Goal: Task Accomplishment & Management: Complete application form

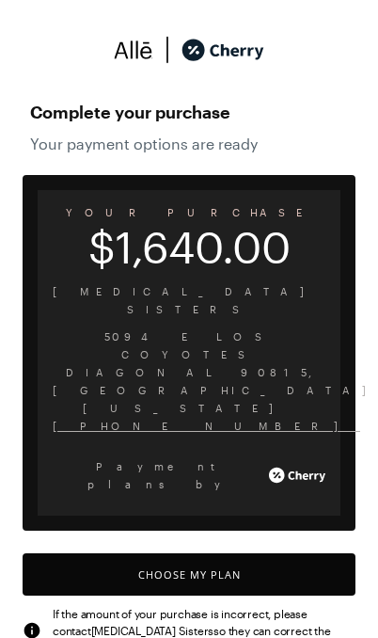
click at [225, 553] on button "Choose My Plan" at bounding box center [189, 574] width 333 height 42
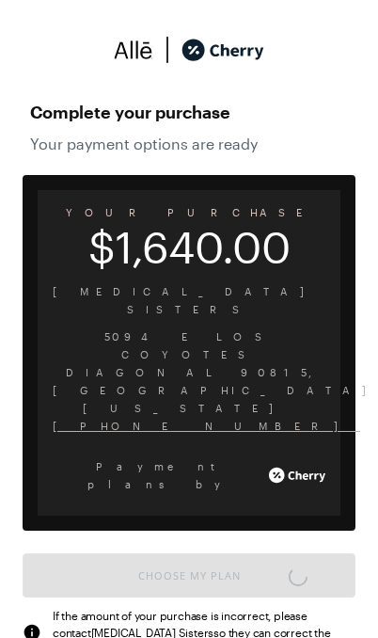
scroll to position [2216, 0]
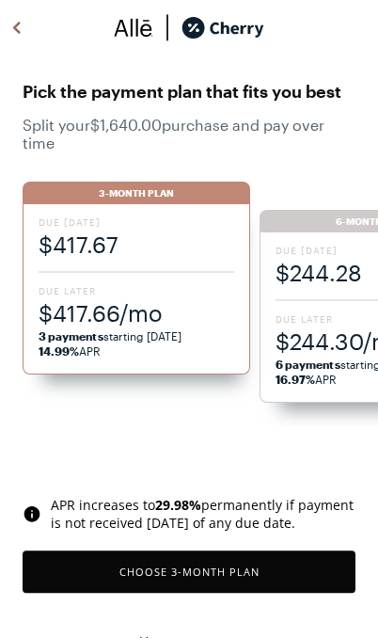
scroll to position [34, 0]
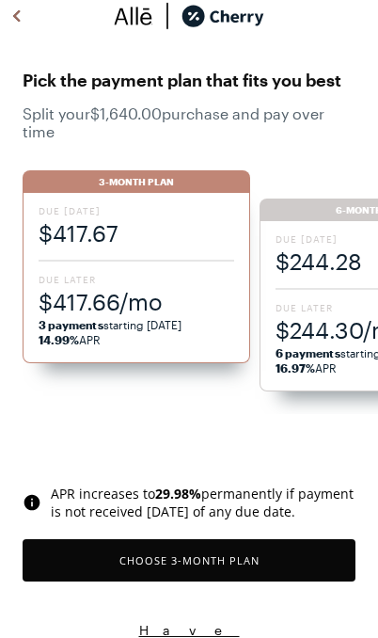
click at [189, 308] on span "$417.66/mo" at bounding box center [137, 301] width 196 height 31
click at [255, 557] on button "Choose 3 -Month Plan" at bounding box center [189, 560] width 333 height 42
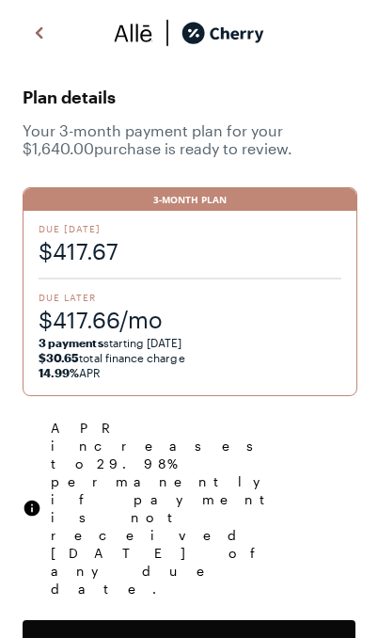
click at [296, 620] on button "Confirm and Continue" at bounding box center [189, 641] width 333 height 42
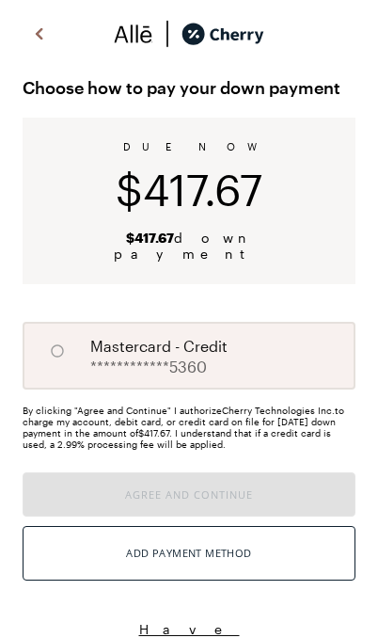
click at [53, 357] on div "**********" at bounding box center [134, 355] width 186 height 41
radio input "true"
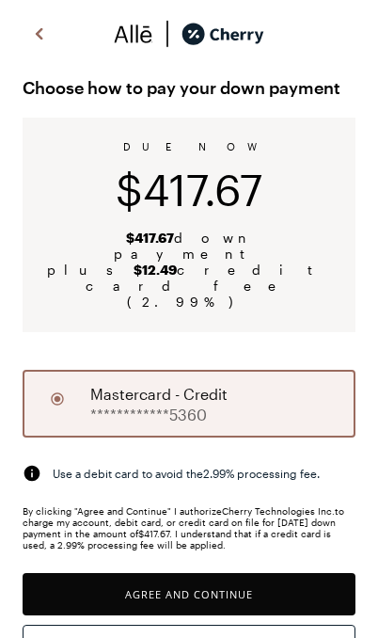
click at [237, 573] on button "Agree and Continue" at bounding box center [189, 594] width 333 height 42
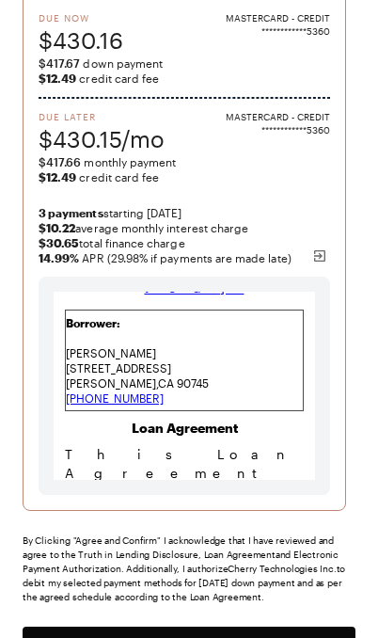
scroll to position [213, 0]
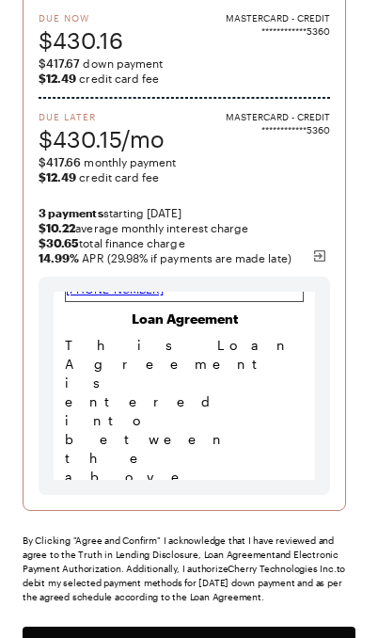
click at [221, 637] on button "Agree and Confirm" at bounding box center [189, 647] width 333 height 42
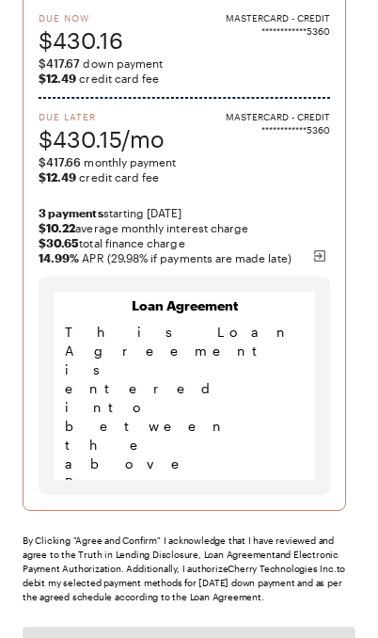
scroll to position [727, 0]
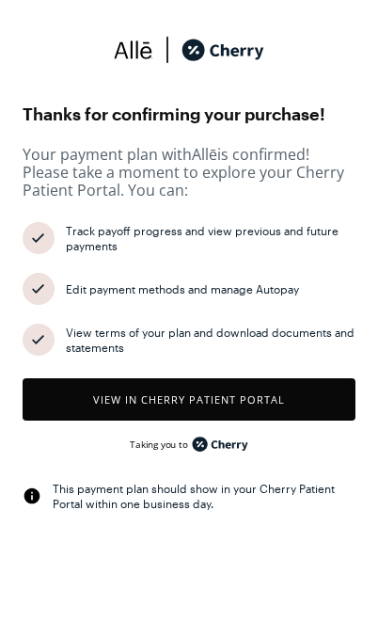
scroll to position [1531, 0]
